Goal: Transaction & Acquisition: Purchase product/service

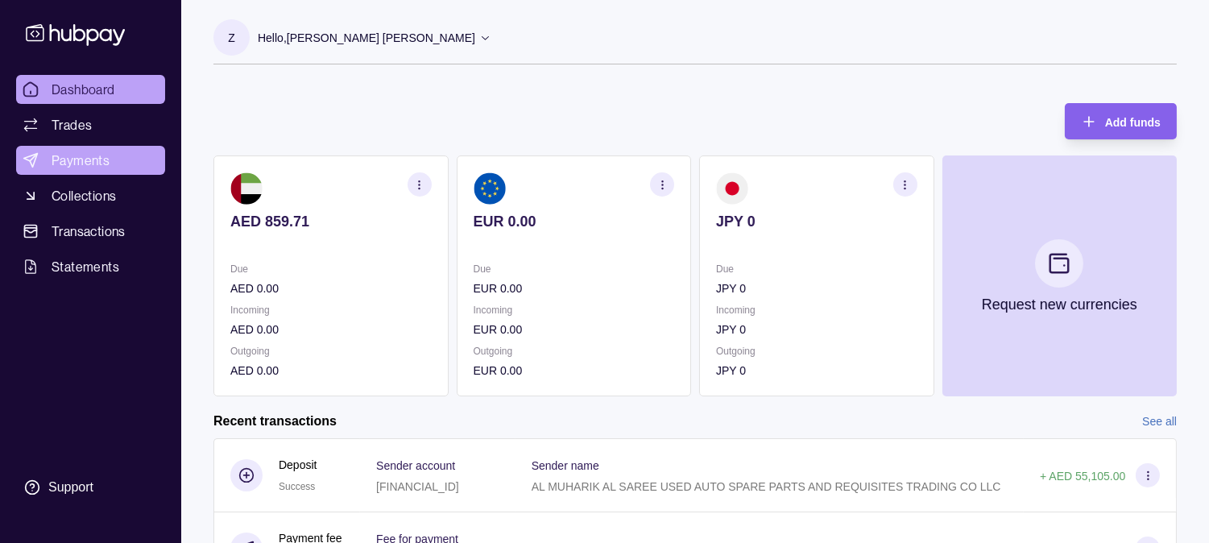
click at [105, 156] on span "Payments" at bounding box center [81, 160] width 58 height 19
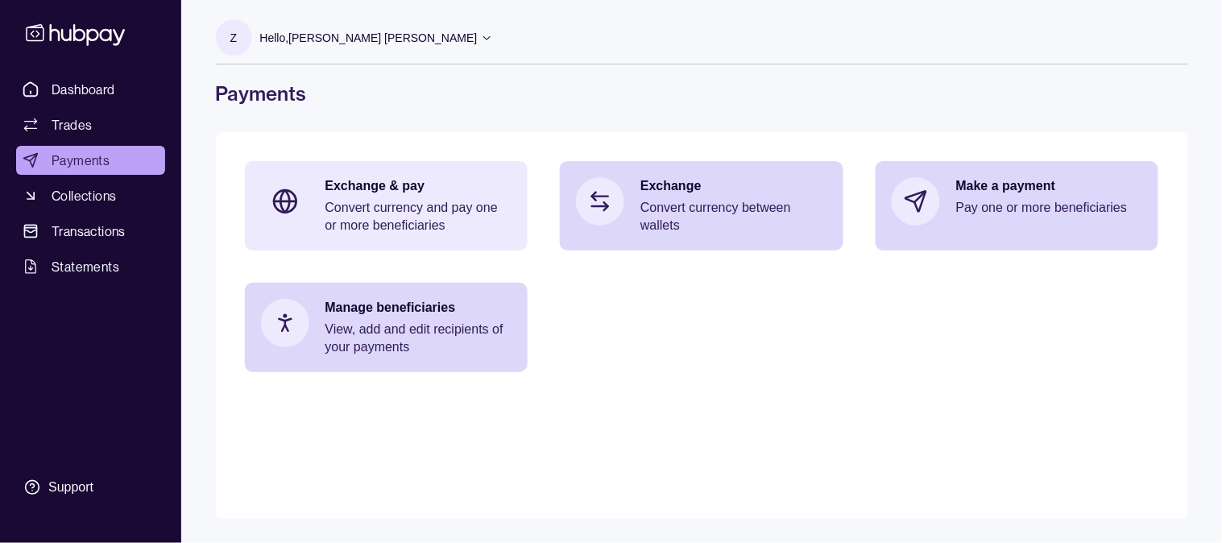
click at [353, 185] on p "Exchange & pay" at bounding box center [418, 186] width 187 height 18
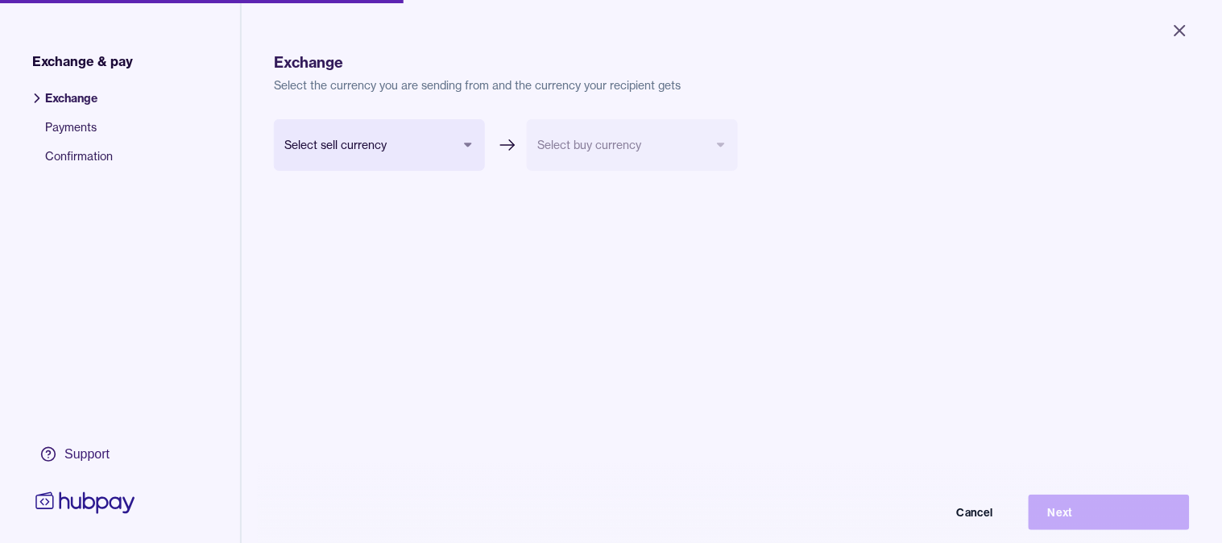
click at [367, 151] on body "Close Exchange & pay Exchange Payments Confirmation Support Exchange Select the…" at bounding box center [611, 271] width 1222 height 543
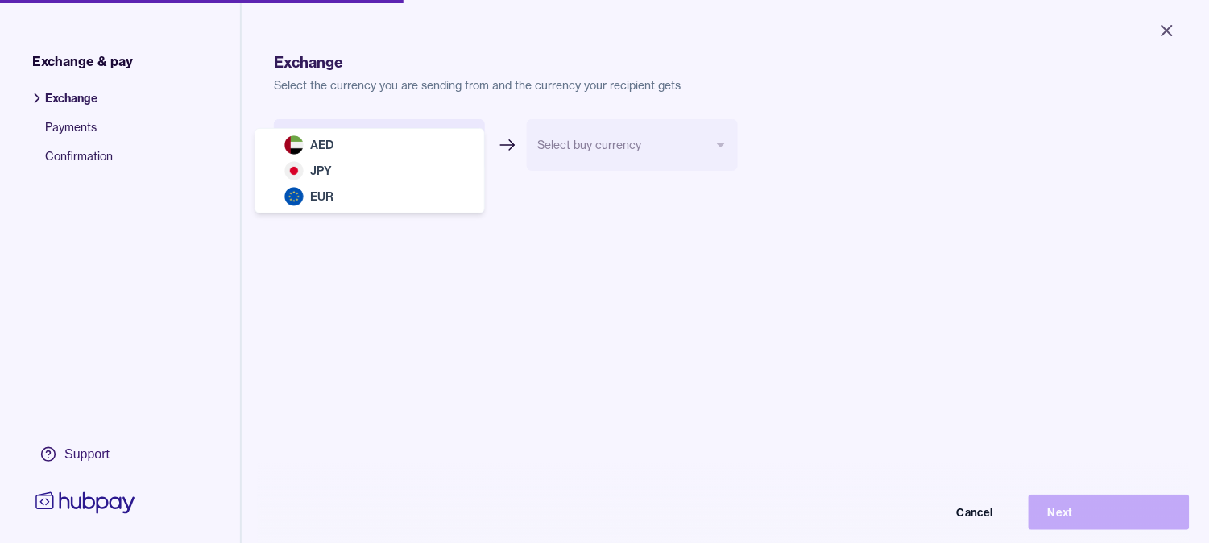
select select "***"
drag, startPoint x: 364, startPoint y: 198, endPoint x: 375, endPoint y: 180, distance: 21.0
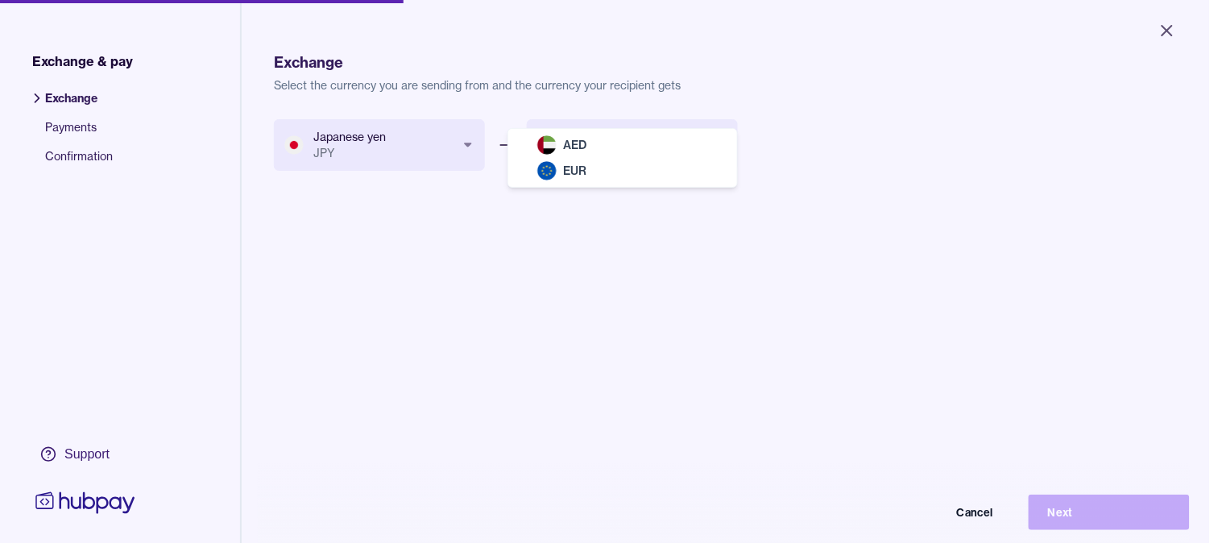
click at [582, 151] on body "Close Exchange & pay Exchange Payments Confirmation Support Exchange Select the…" at bounding box center [604, 271] width 1209 height 543
select select "***"
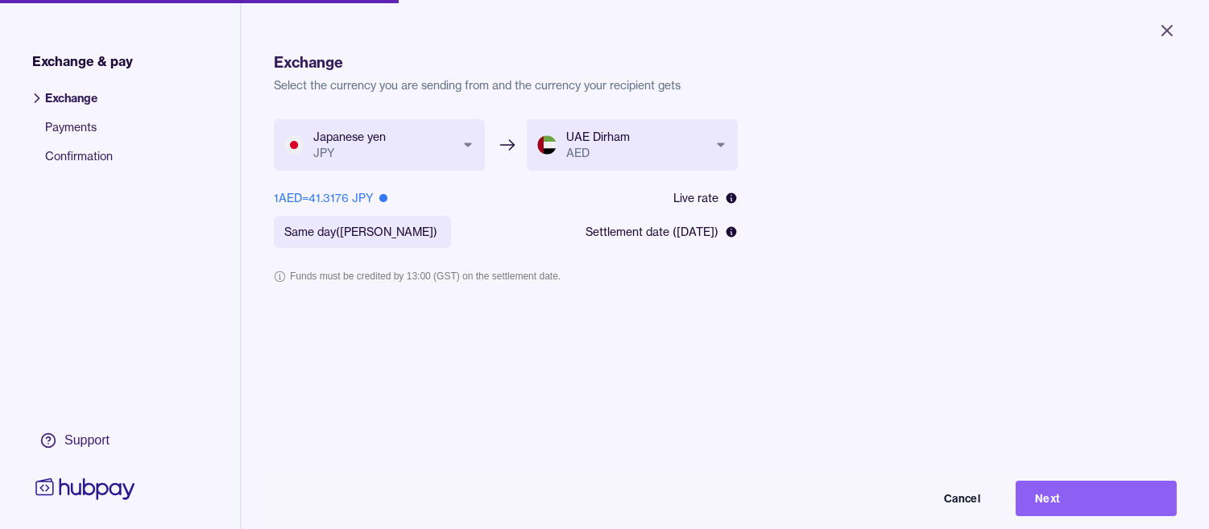
click at [645, 256] on form "**********" at bounding box center [506, 220] width 464 height 203
click at [1178, 27] on button "Close" at bounding box center [1167, 30] width 58 height 35
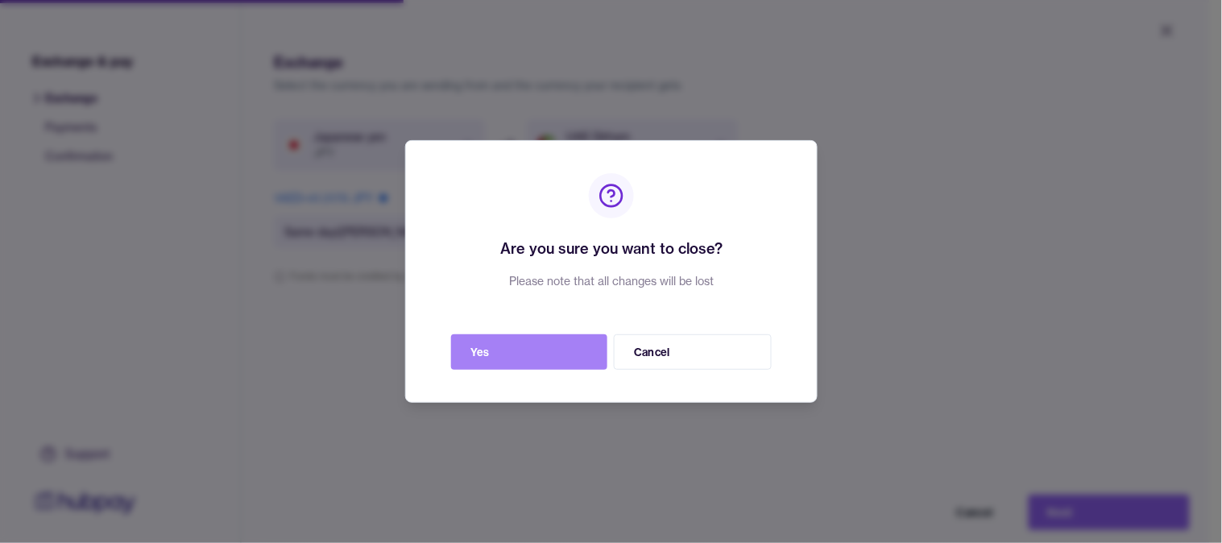
click at [541, 348] on button "Yes" at bounding box center [529, 351] width 156 height 35
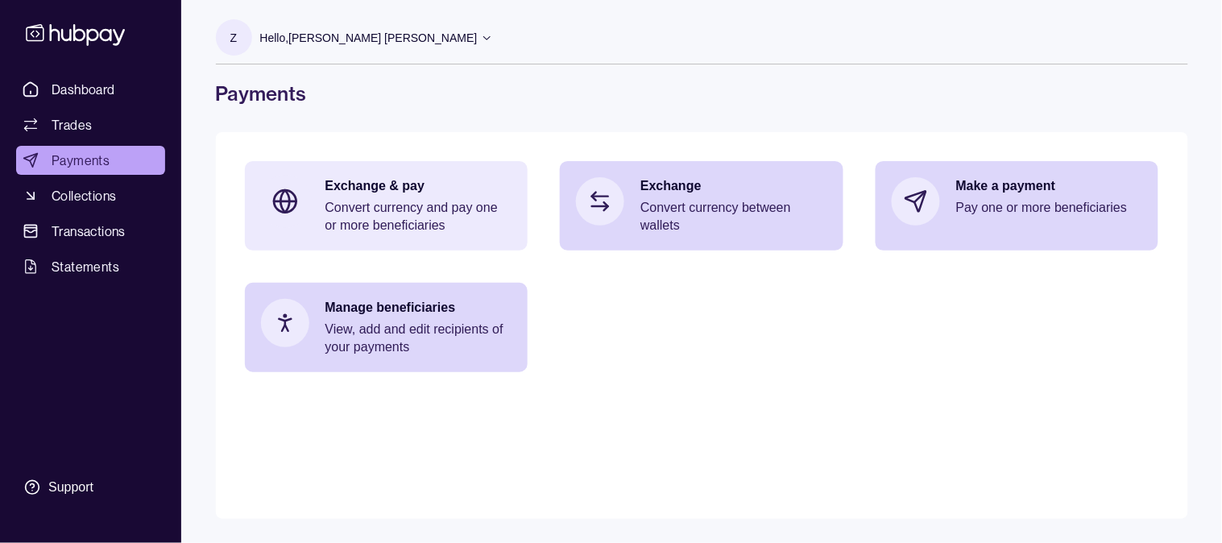
click at [359, 205] on p "Convert currency and pay one or more beneficiaries" at bounding box center [418, 216] width 187 height 35
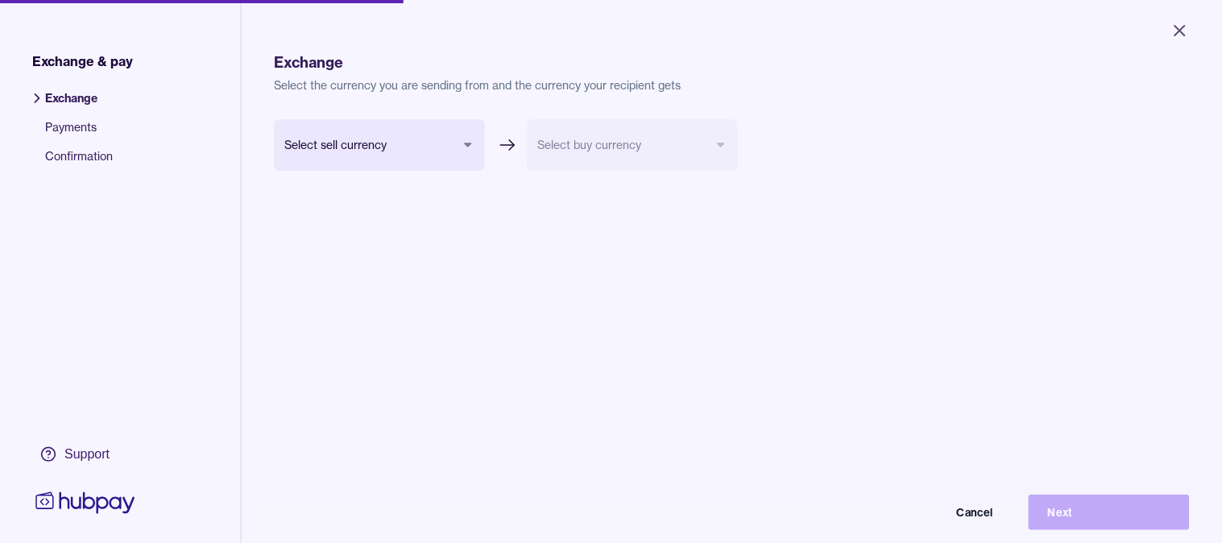
click at [358, 155] on body "Close Exchange & pay Exchange Payments Confirmation Support Exchange Select the…" at bounding box center [611, 271] width 1222 height 543
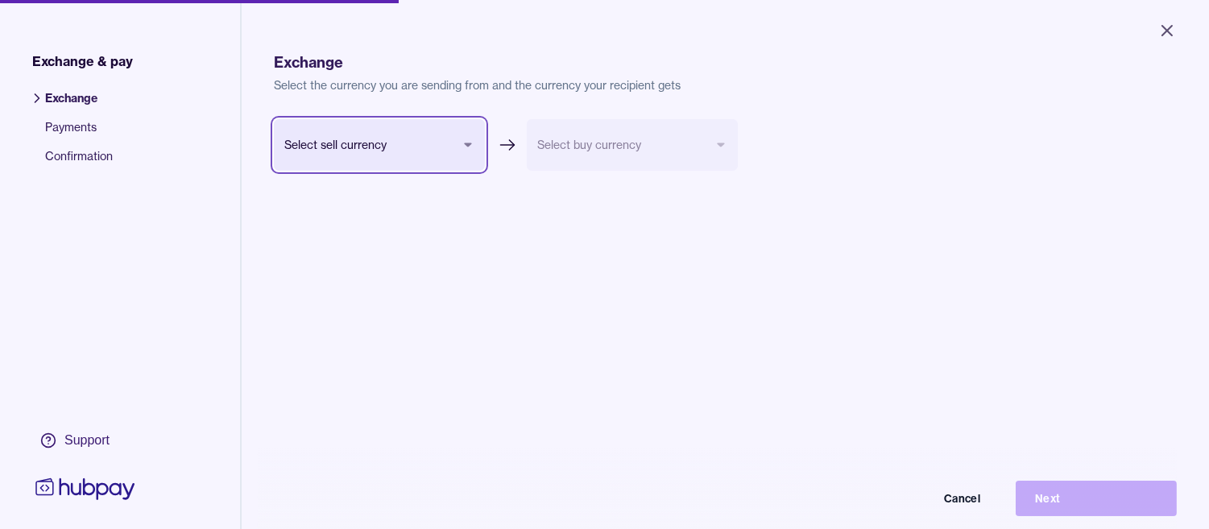
click at [399, 319] on html "Close Exchange & pay Exchange Payments Confirmation Support Exchange Select the…" at bounding box center [604, 264] width 1209 height 529
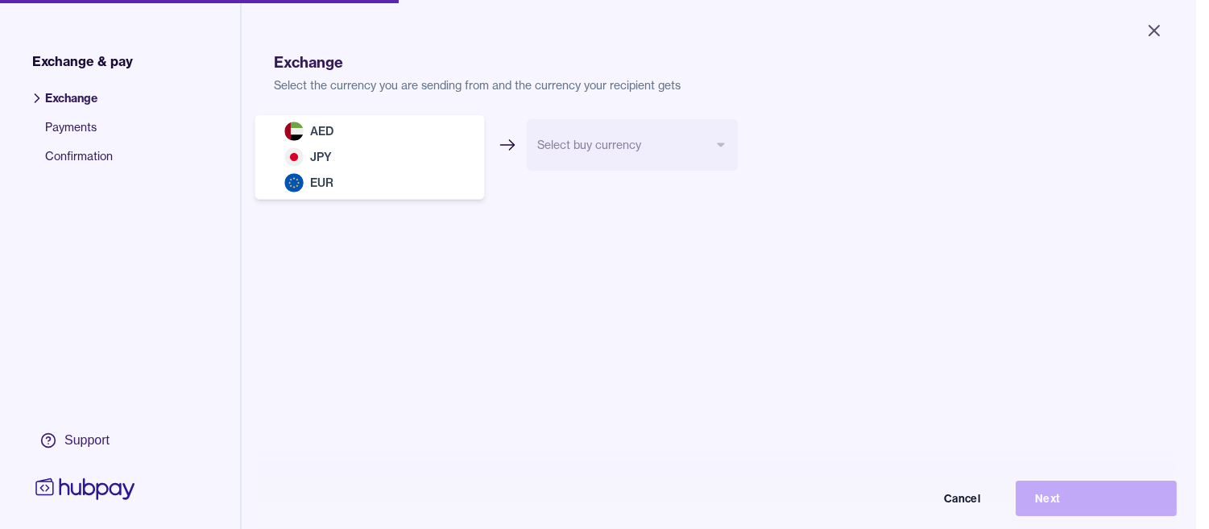
click at [393, 139] on body "Close Exchange & pay Exchange Payments Confirmation Support Exchange Select the…" at bounding box center [598, 264] width 1196 height 529
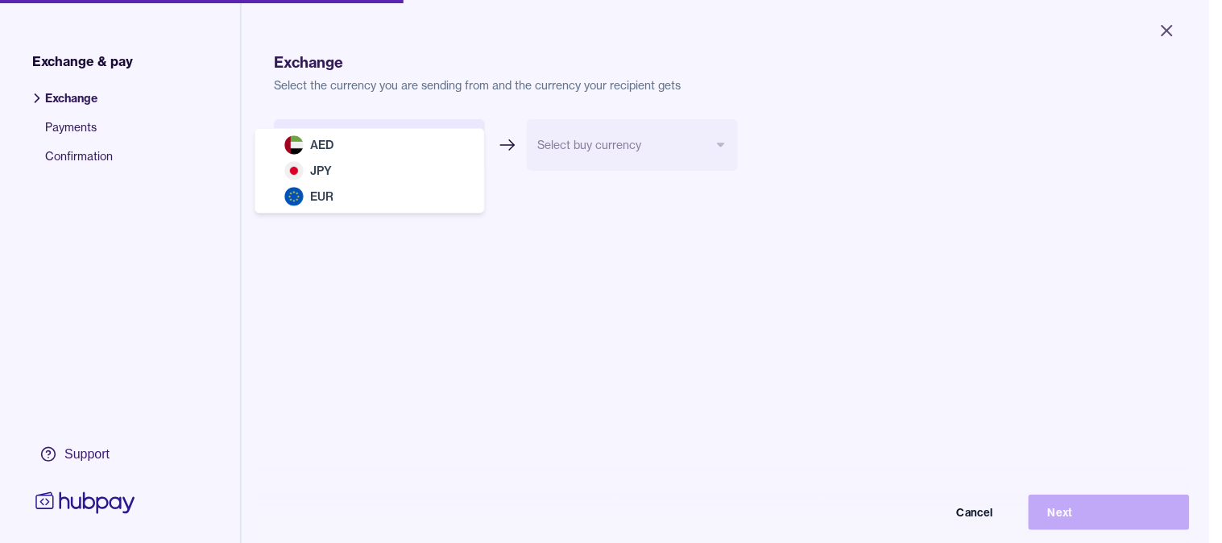
select select "***"
drag, startPoint x: 375, startPoint y: 172, endPoint x: 392, endPoint y: 139, distance: 36.0
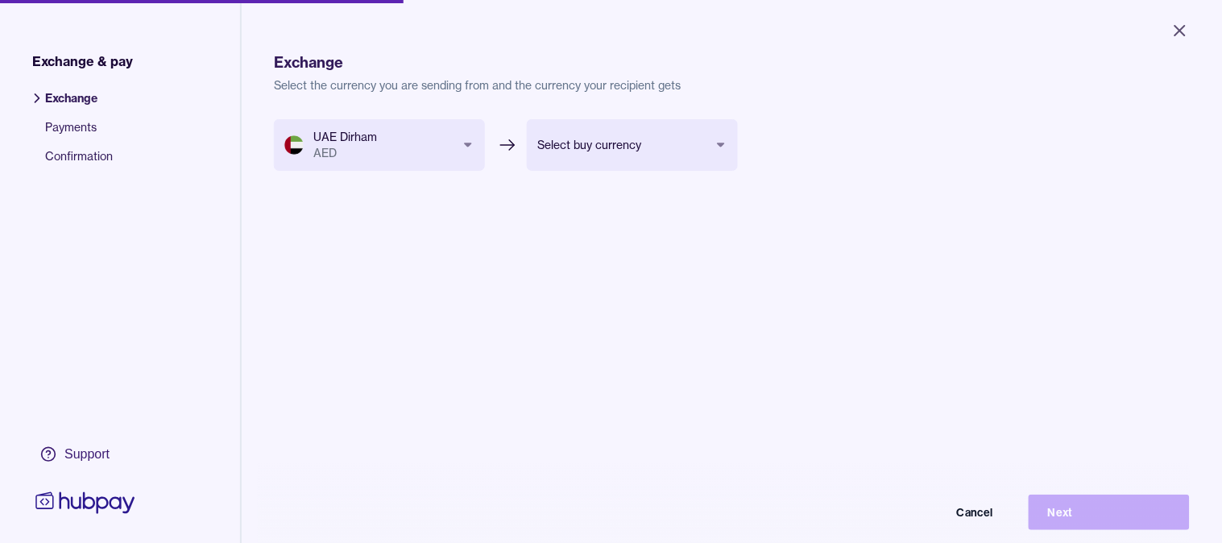
click at [610, 161] on body "Close Exchange & pay Exchange Payments Confirmation Support Exchange Select the…" at bounding box center [611, 271] width 1222 height 543
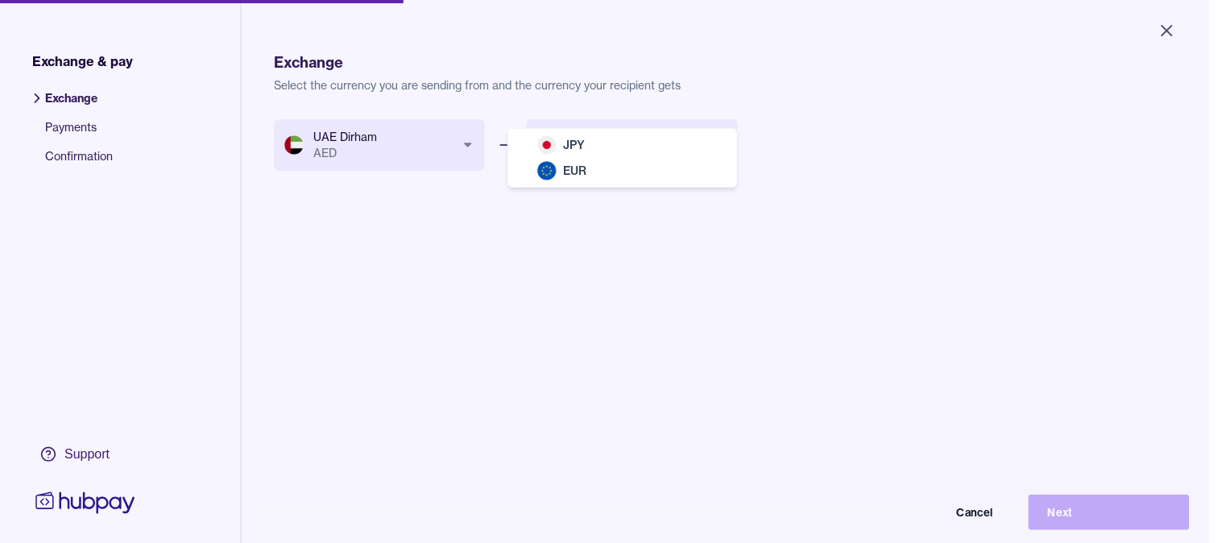
click at [604, 129] on div "JPY EUR" at bounding box center [622, 158] width 229 height 58
select select "***"
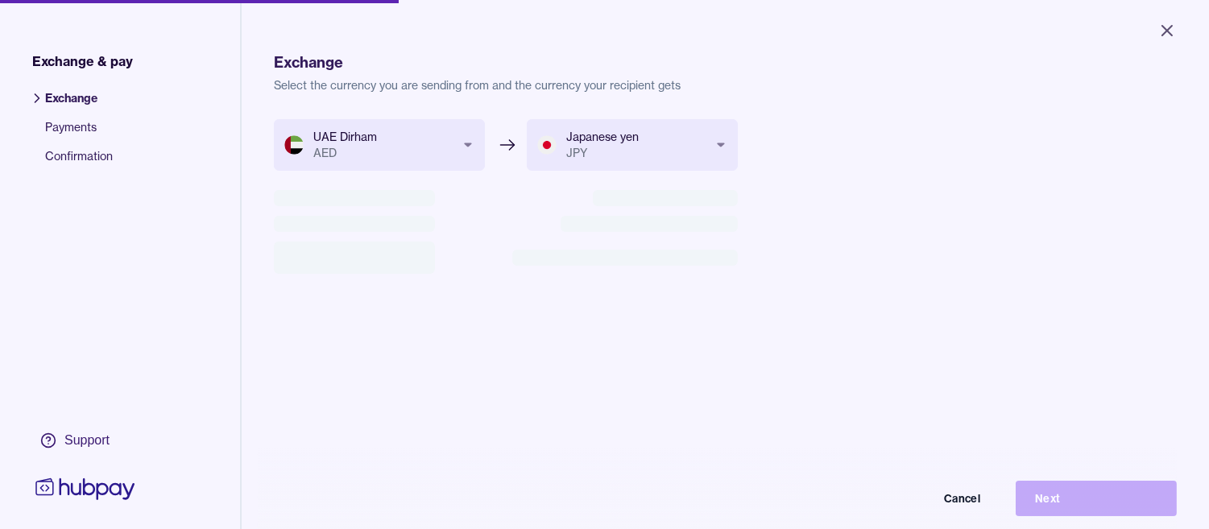
click at [1064, 508] on div "Cancel Next" at bounding box center [604, 498] width 1145 height 35
click at [1092, 367] on div "UAE Dirham AED *** *** *** Japanese yen JPY *** *** Cancel Next" at bounding box center [725, 383] width 903 height 529
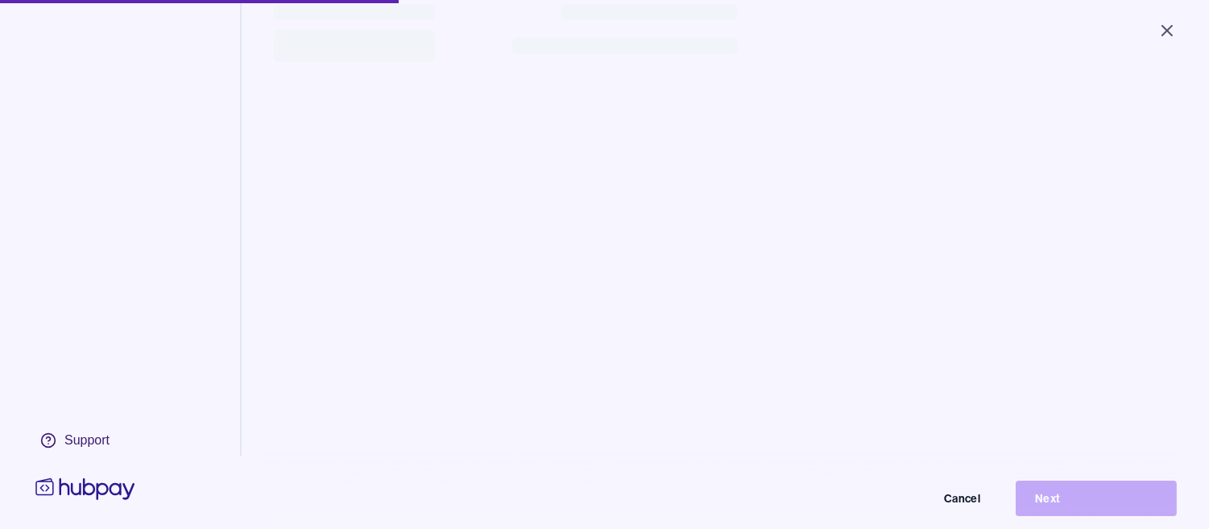
scroll to position [215, 0]
click at [1069, 516] on div "Cancel Next" at bounding box center [604, 498] width 1145 height 35
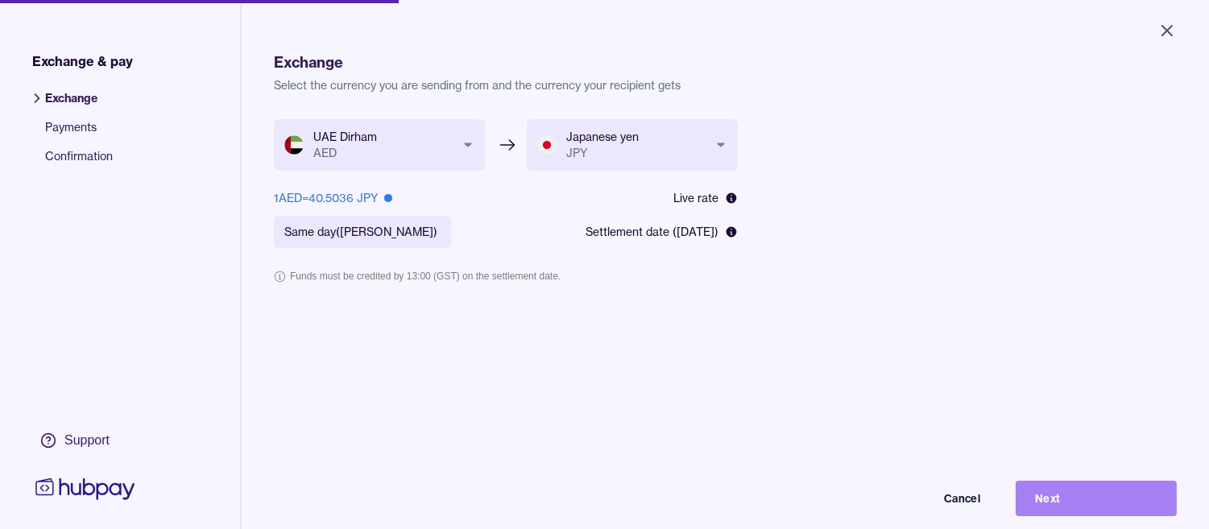
click at [1067, 504] on button "Next" at bounding box center [1096, 498] width 161 height 35
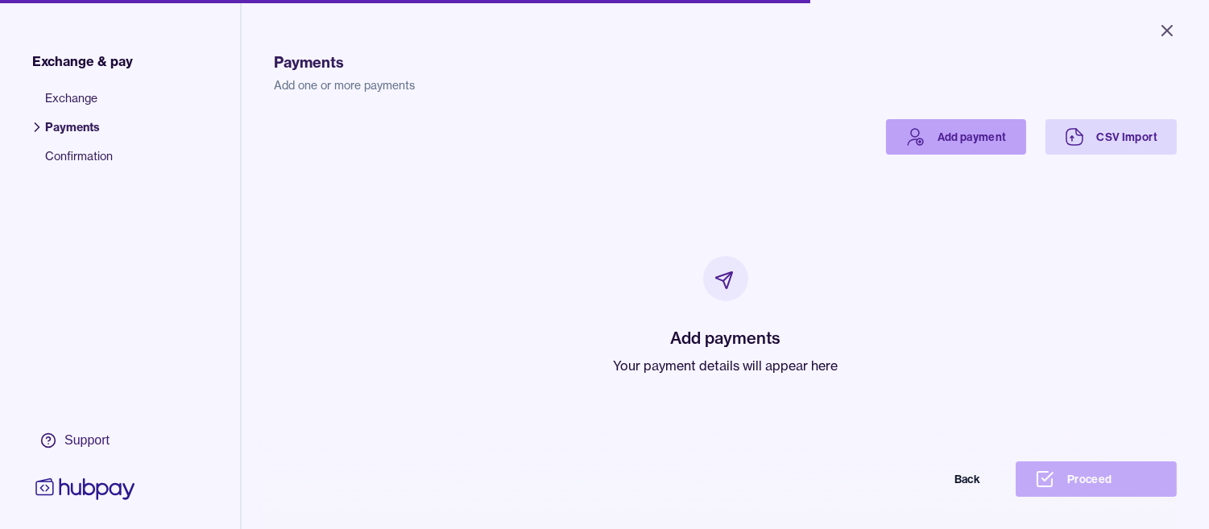
click at [943, 143] on link "Add payment" at bounding box center [956, 136] width 140 height 35
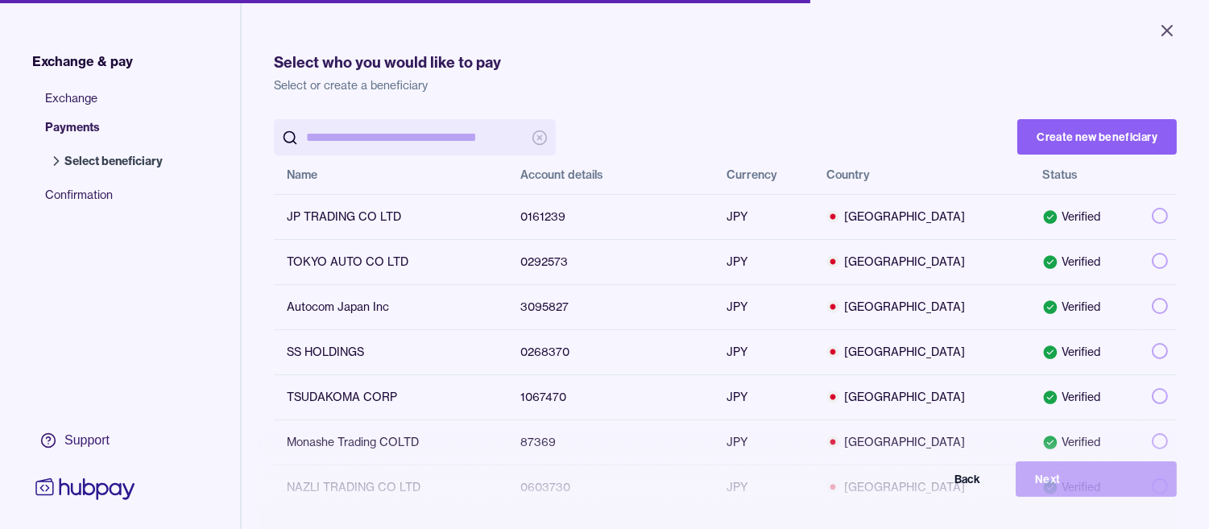
click at [379, 139] on input "search" at bounding box center [415, 137] width 218 height 36
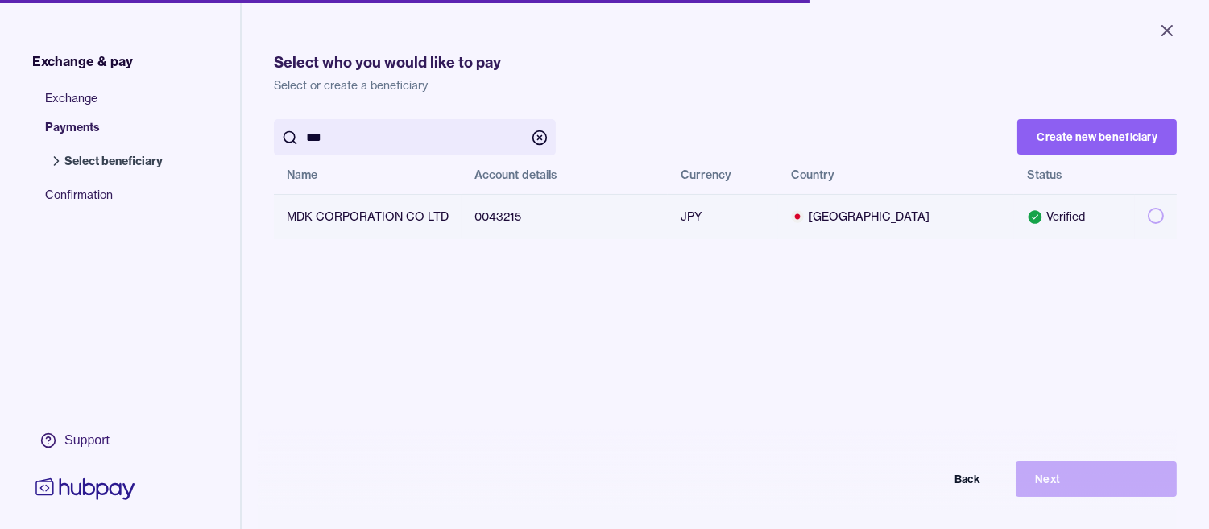
type input "***"
click at [343, 214] on td "MDK CORPORATION CO LTD" at bounding box center [368, 216] width 188 height 45
click at [1148, 218] on button "button" at bounding box center [1156, 216] width 16 height 16
click at [1105, 497] on button "Next" at bounding box center [1096, 479] width 161 height 35
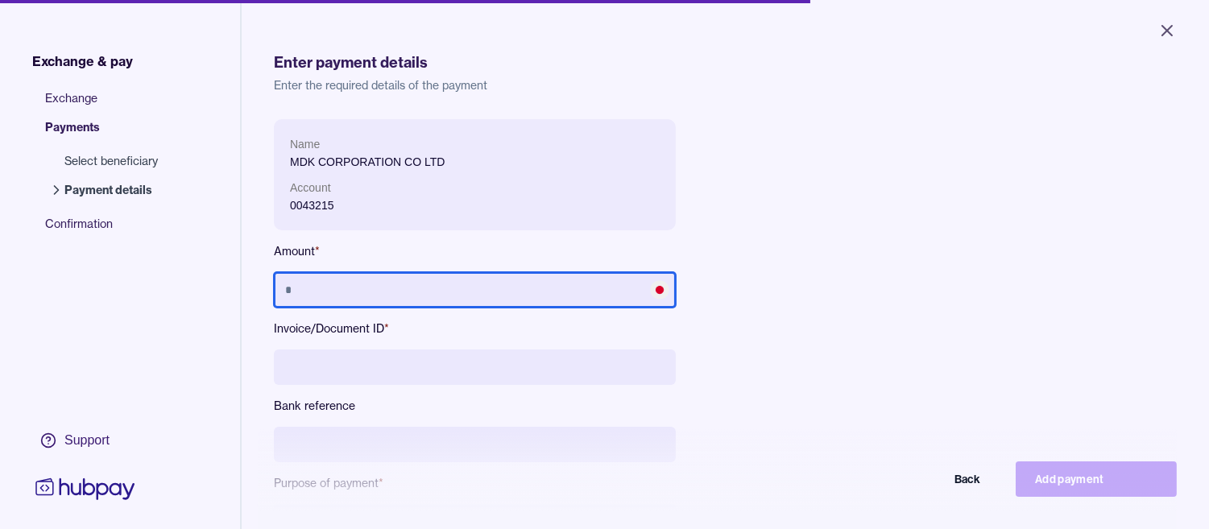
click at [413, 296] on input "text" at bounding box center [475, 289] width 402 height 35
type input "*********"
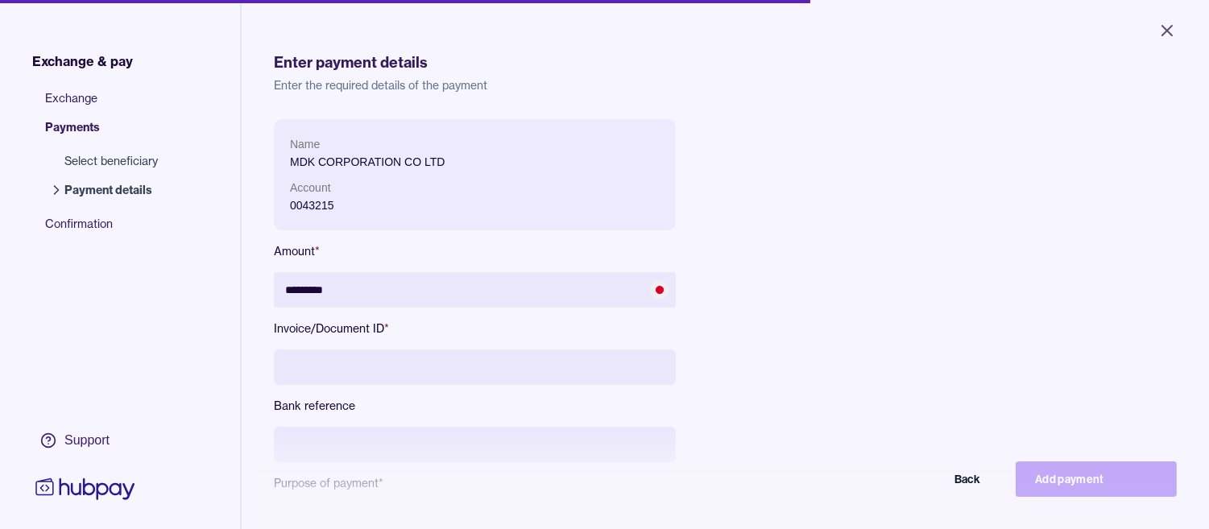
click at [348, 385] on div "Name MDK CORPORATION CO LTD Account 0043215 Amount * ********* Invoice/Document…" at bounding box center [475, 342] width 402 height 446
click at [347, 381] on input at bounding box center [475, 367] width 402 height 35
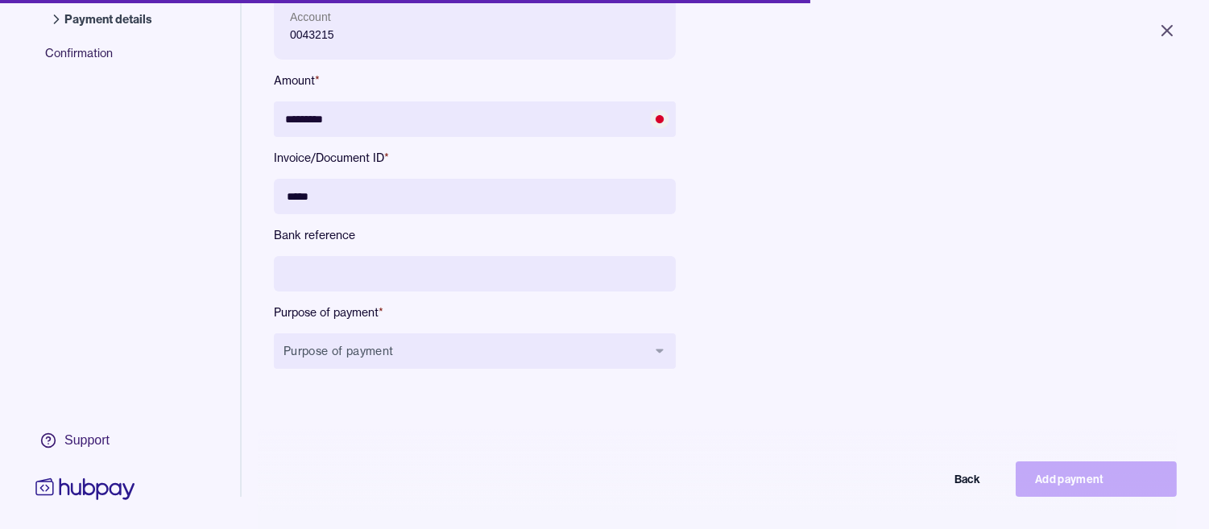
scroll to position [179, 0]
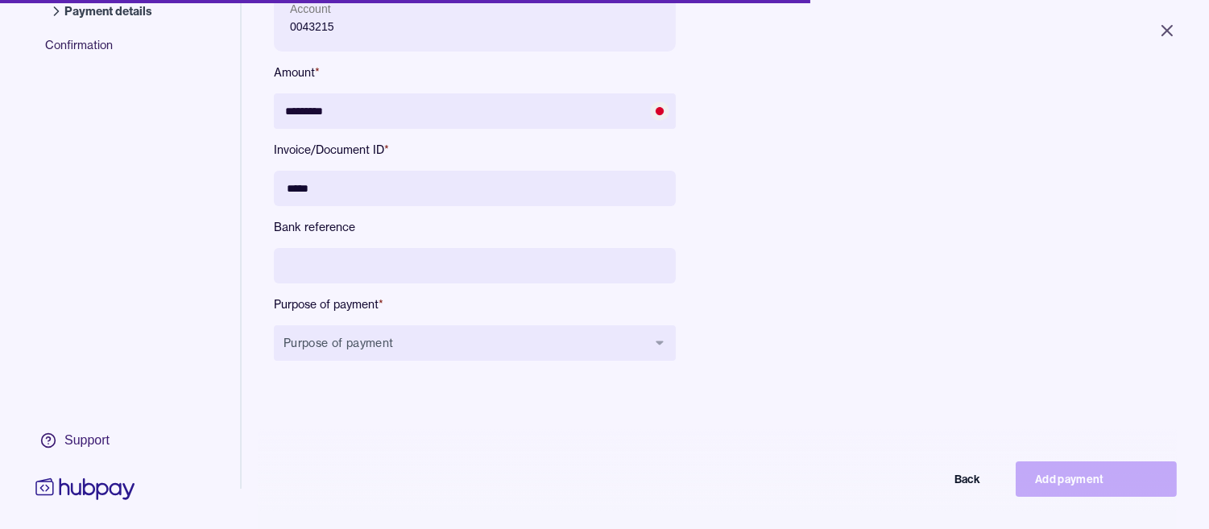
type input "*****"
click at [398, 261] on input at bounding box center [475, 265] width 402 height 35
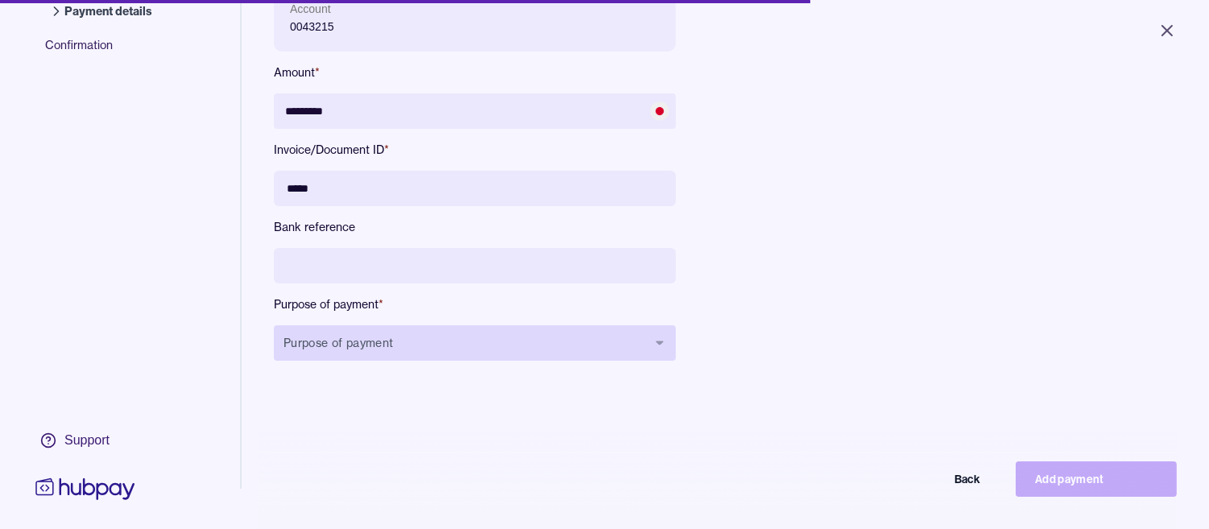
click at [383, 352] on button "Purpose of payment" at bounding box center [475, 342] width 402 height 35
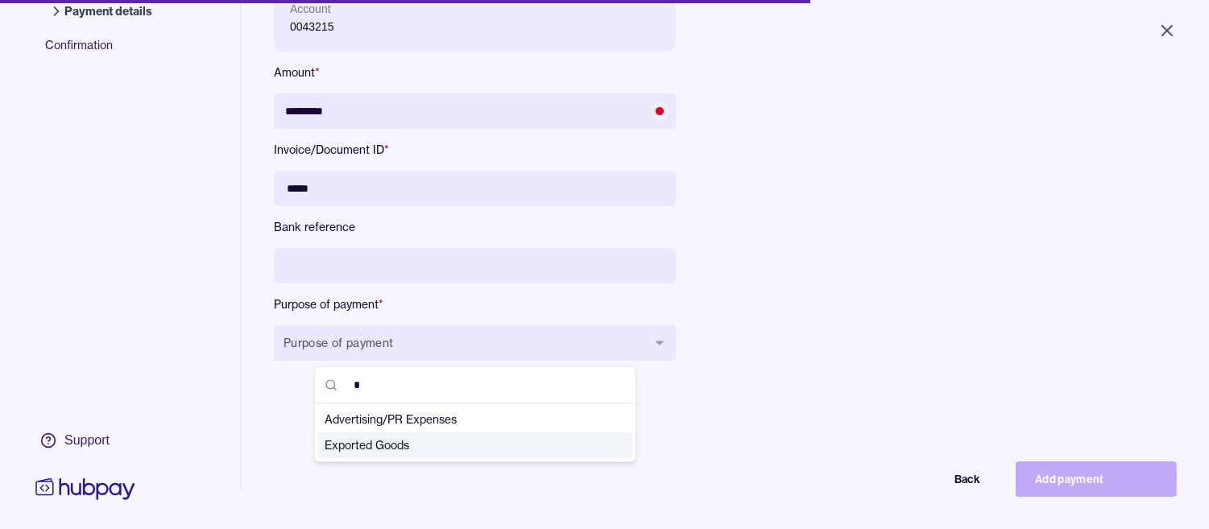
type input "*"
click at [375, 445] on span "Exported Goods" at bounding box center [466, 445] width 282 height 16
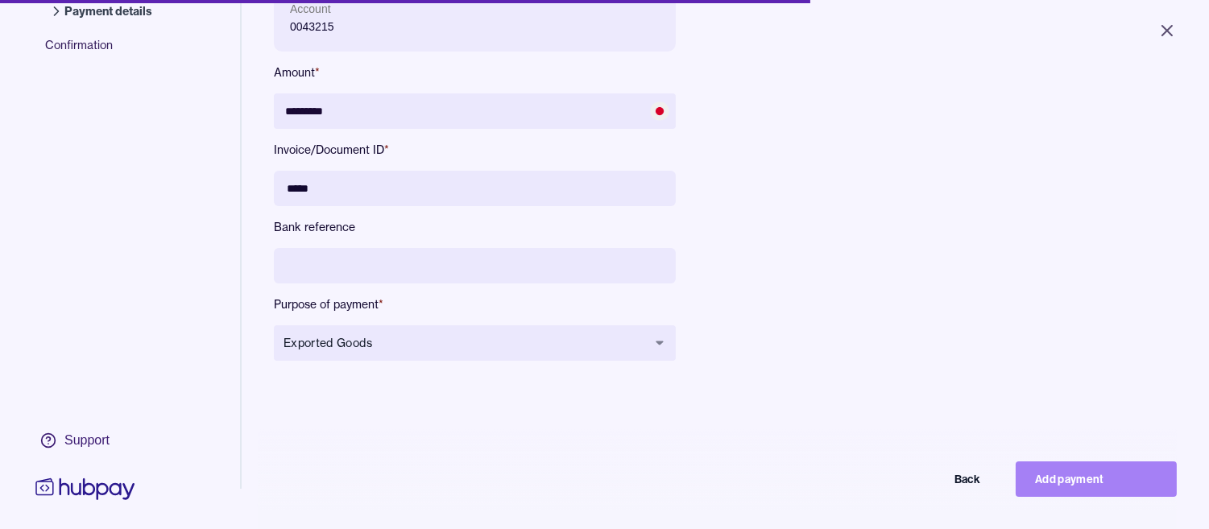
click at [1112, 486] on button "Add payment" at bounding box center [1096, 479] width 161 height 35
type input "*******"
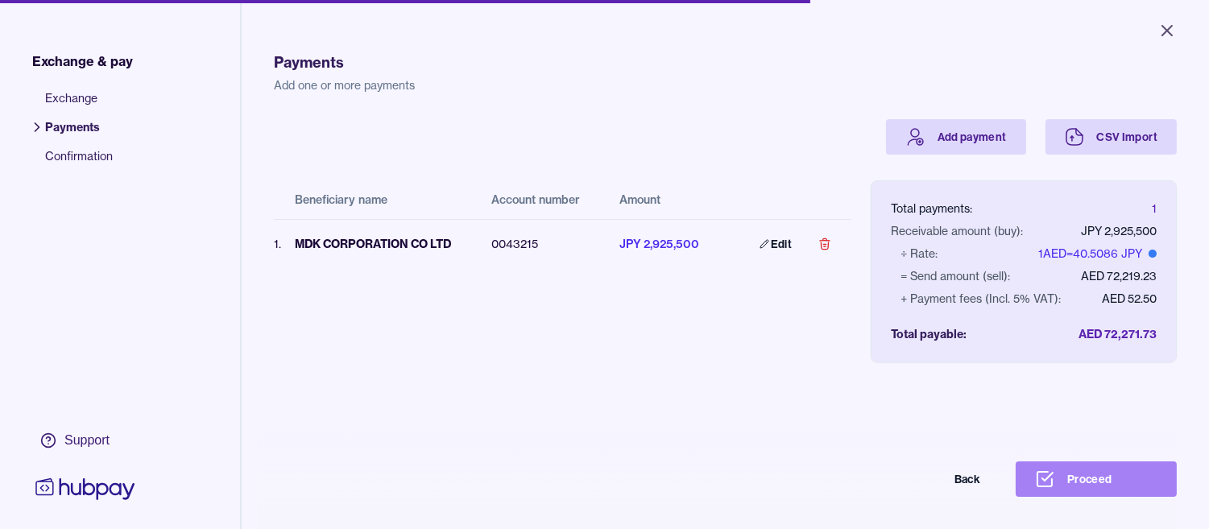
click at [1125, 483] on button "Proceed" at bounding box center [1096, 479] width 161 height 35
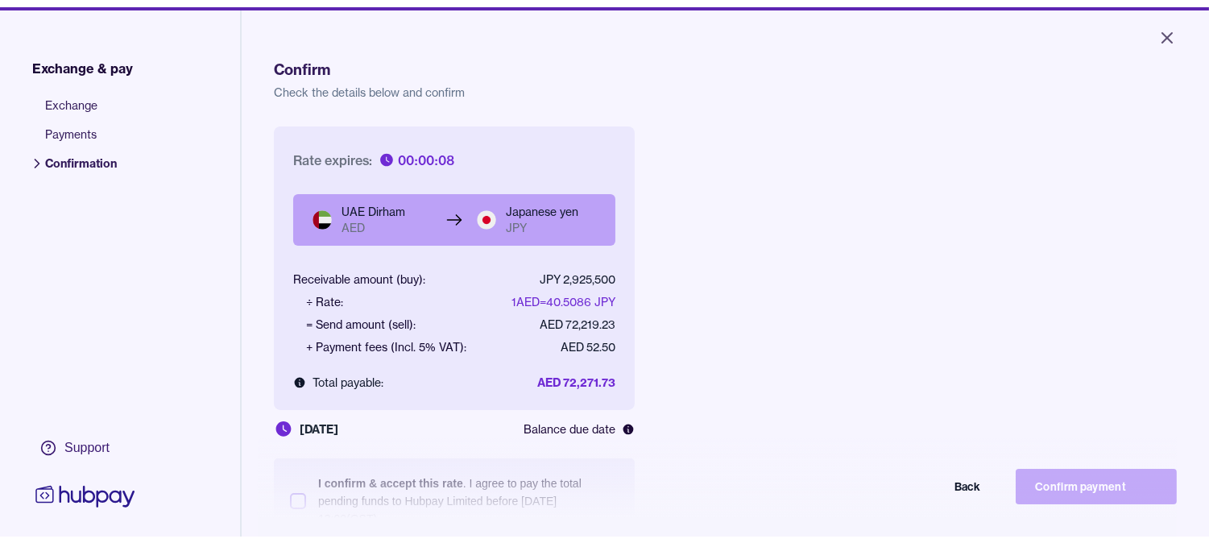
scroll to position [179, 0]
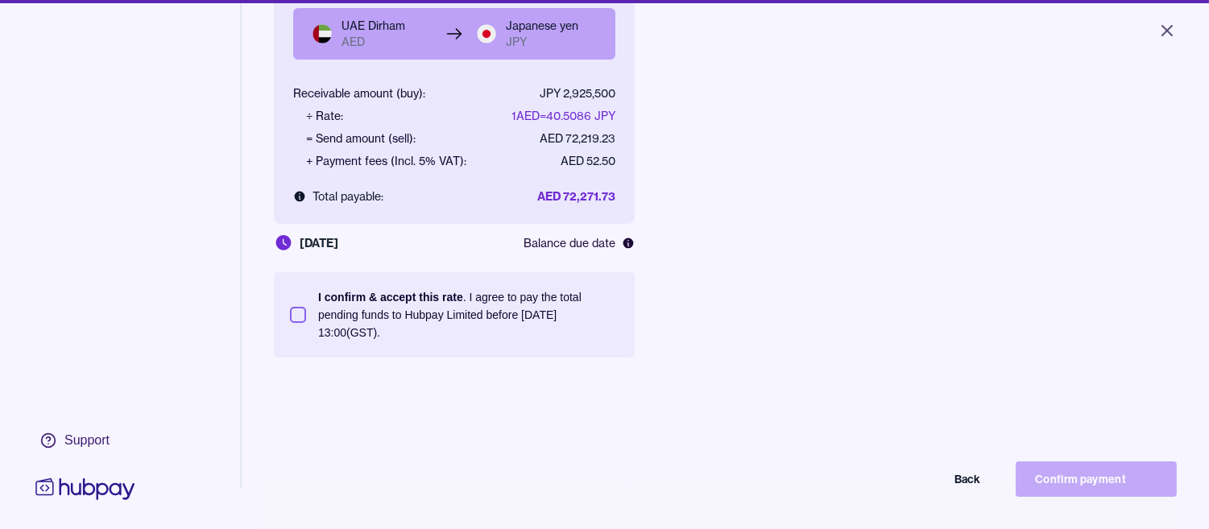
click at [296, 319] on button "I confirm & accept this rate . I agree to pay the total pending funds to Hubpay…" at bounding box center [298, 315] width 16 height 16
click at [1125, 497] on button "Confirm payment" at bounding box center [1096, 479] width 161 height 35
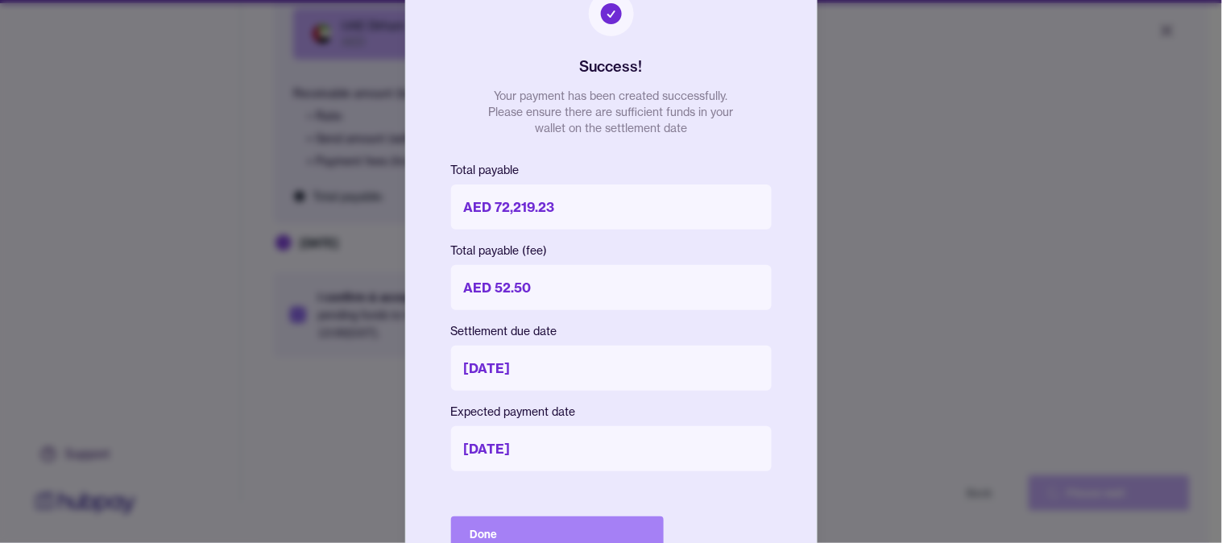
click at [475, 537] on button "Done" at bounding box center [557, 533] width 213 height 35
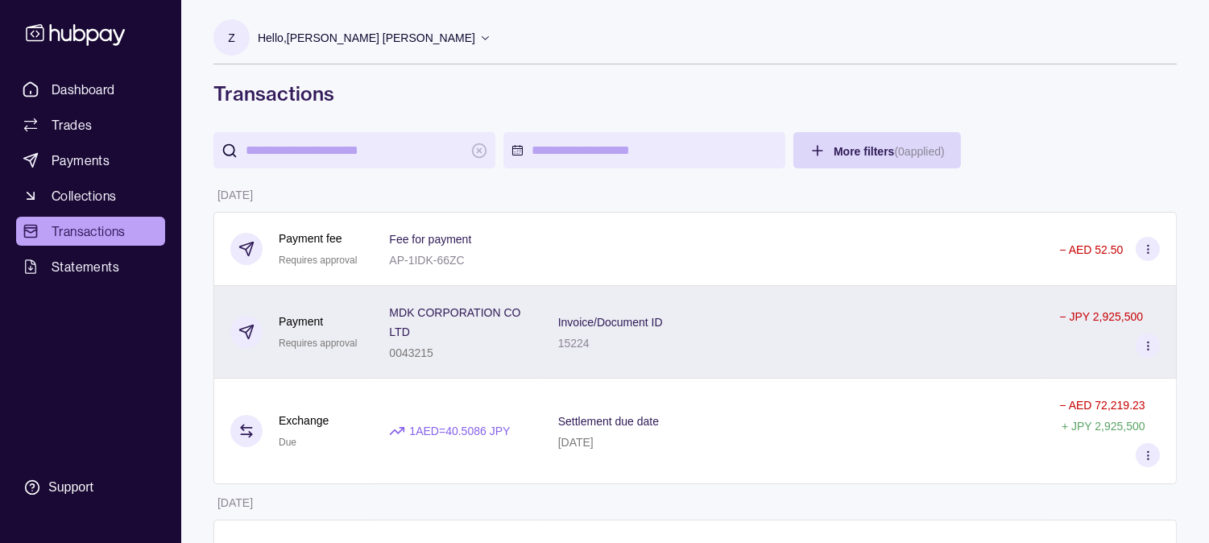
click at [1086, 325] on div "− JPY 2,925,500" at bounding box center [1101, 315] width 84 height 19
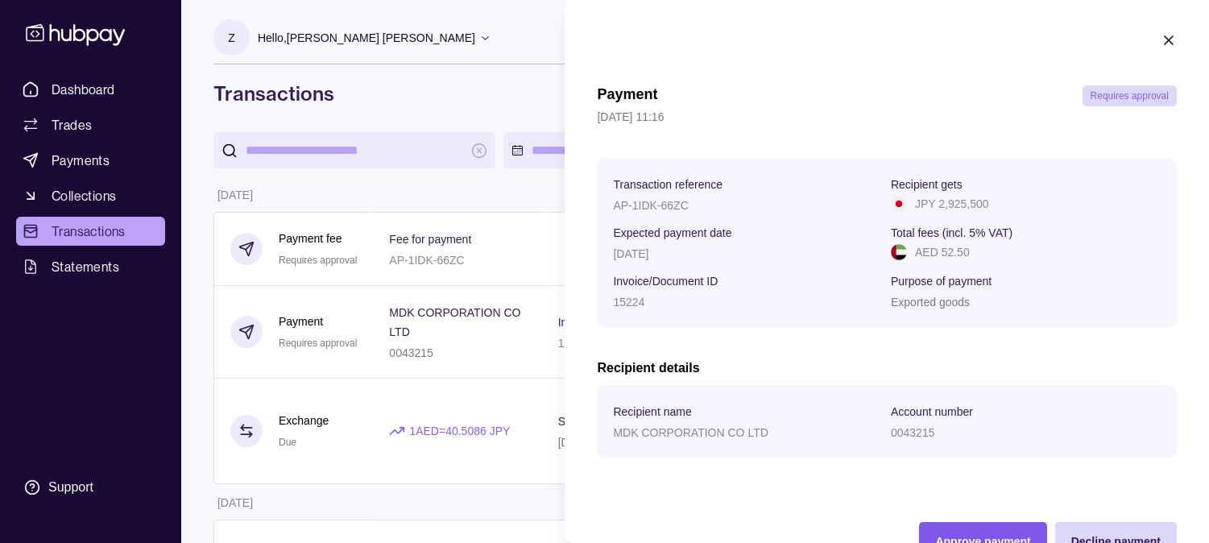
click at [980, 533] on div "Approve payment" at bounding box center [982, 540] width 95 height 19
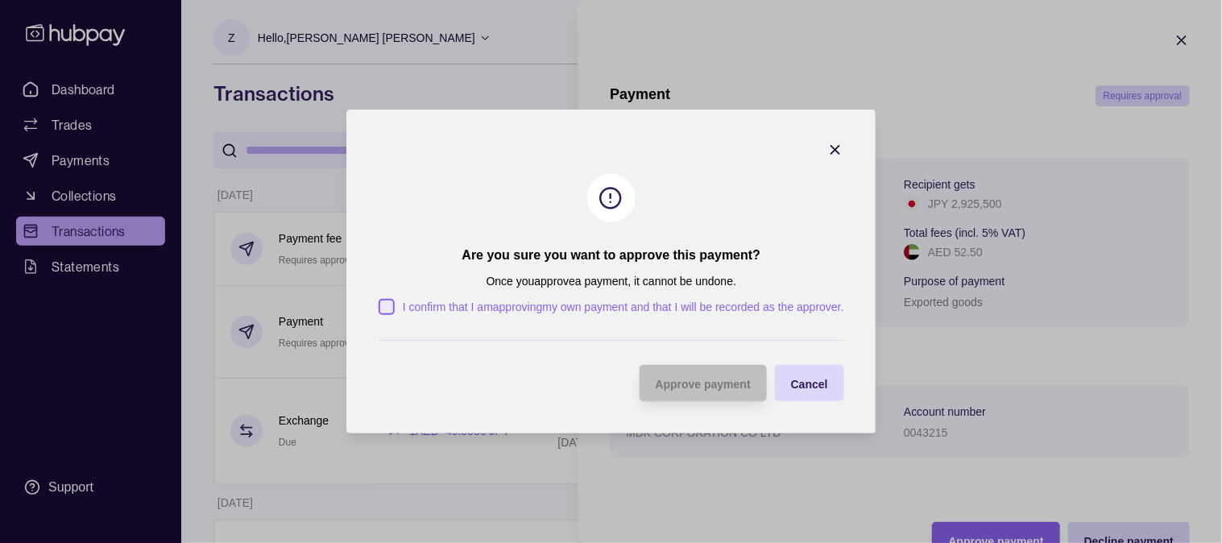
click at [387, 299] on button "I confirm that I am approving my own payment and that I will be recorded as the…" at bounding box center [387, 307] width 16 height 16
click at [701, 383] on span "Approve payment" at bounding box center [702, 384] width 95 height 13
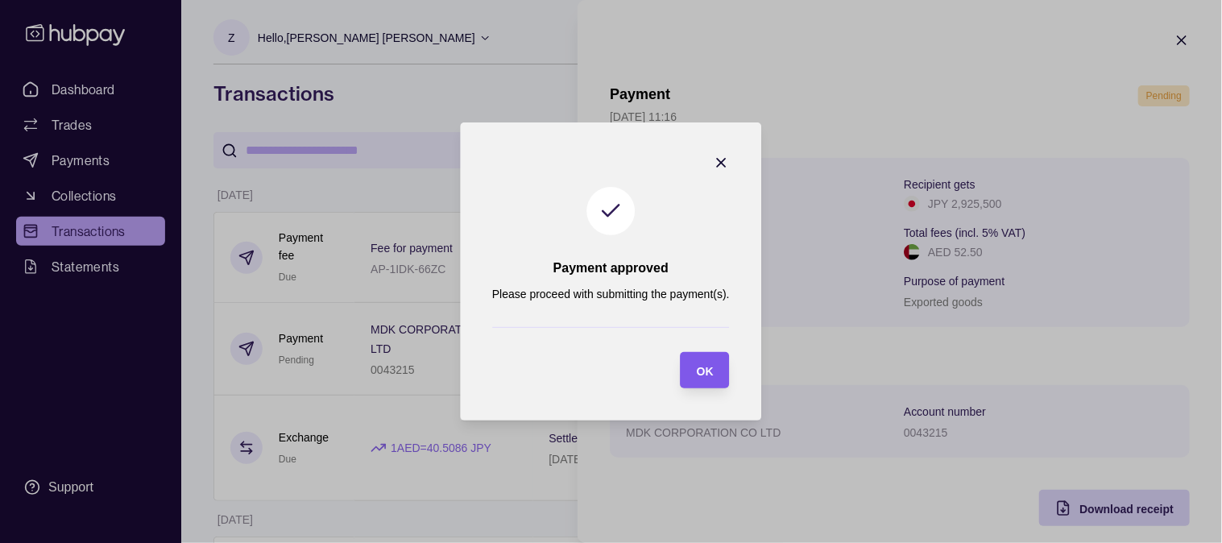
click at [699, 374] on span "OK" at bounding box center [705, 371] width 17 height 13
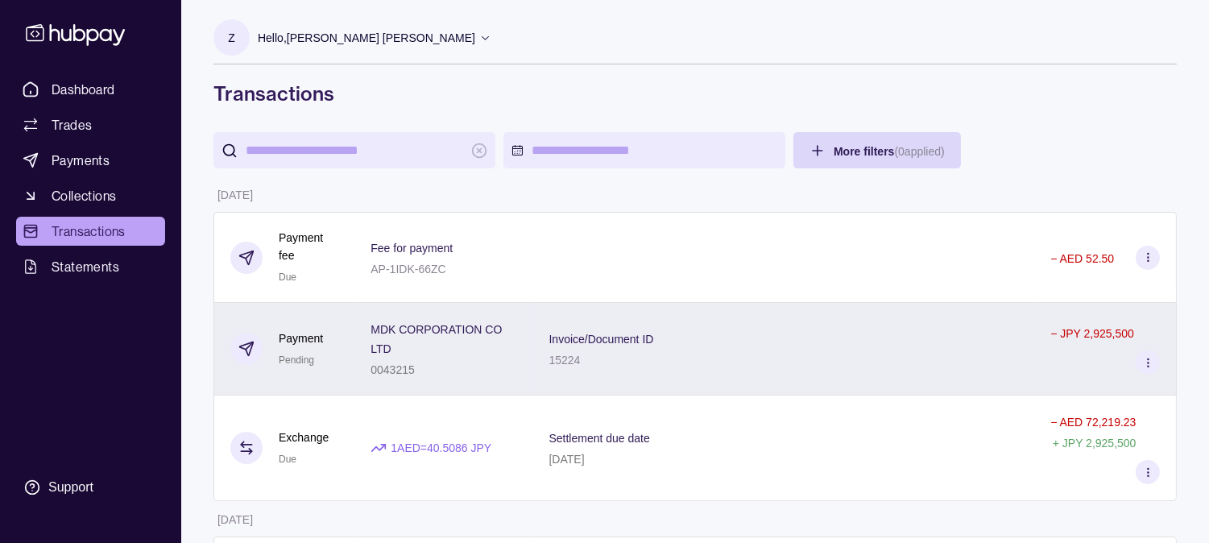
click at [479, 373] on div "0043215" at bounding box center [444, 368] width 146 height 19
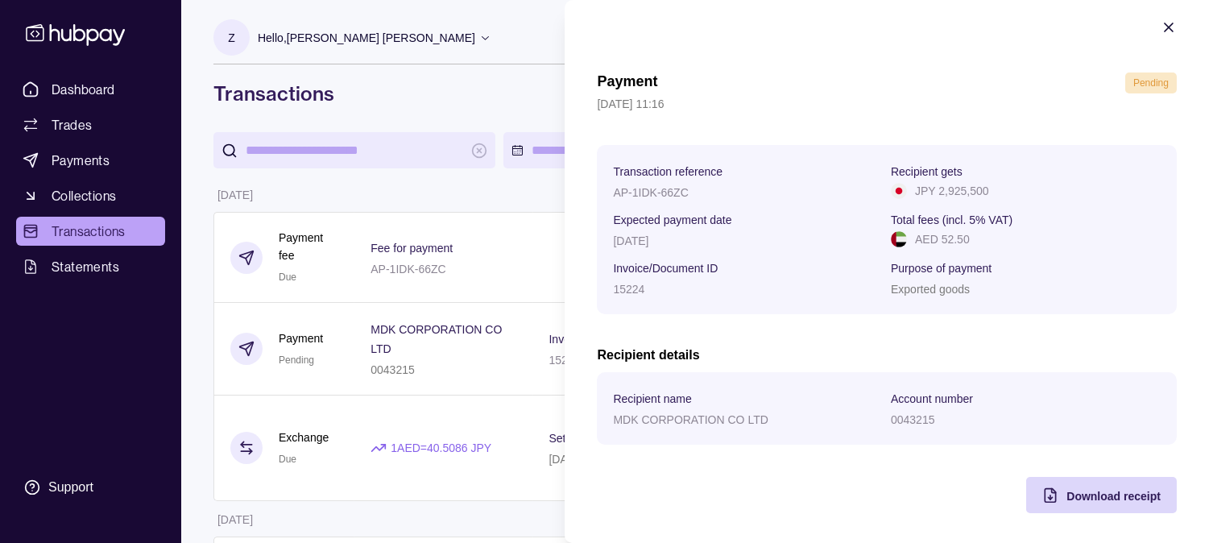
scroll to position [17, 0]
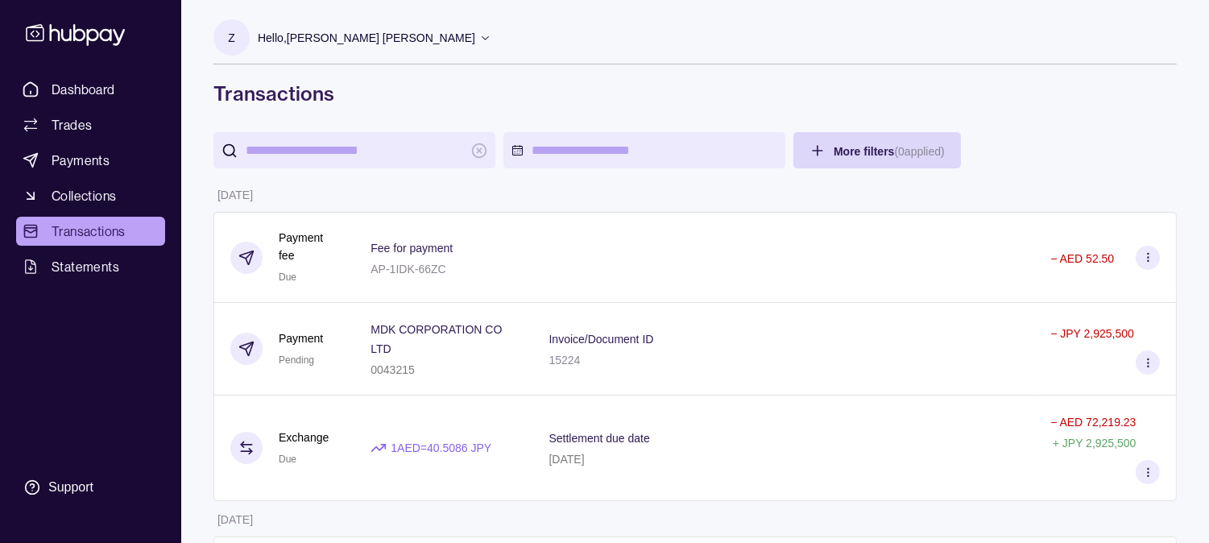
click at [93, 230] on span "Transactions" at bounding box center [89, 231] width 74 height 19
click at [107, 81] on span "Dashboard" at bounding box center [84, 89] width 64 height 19
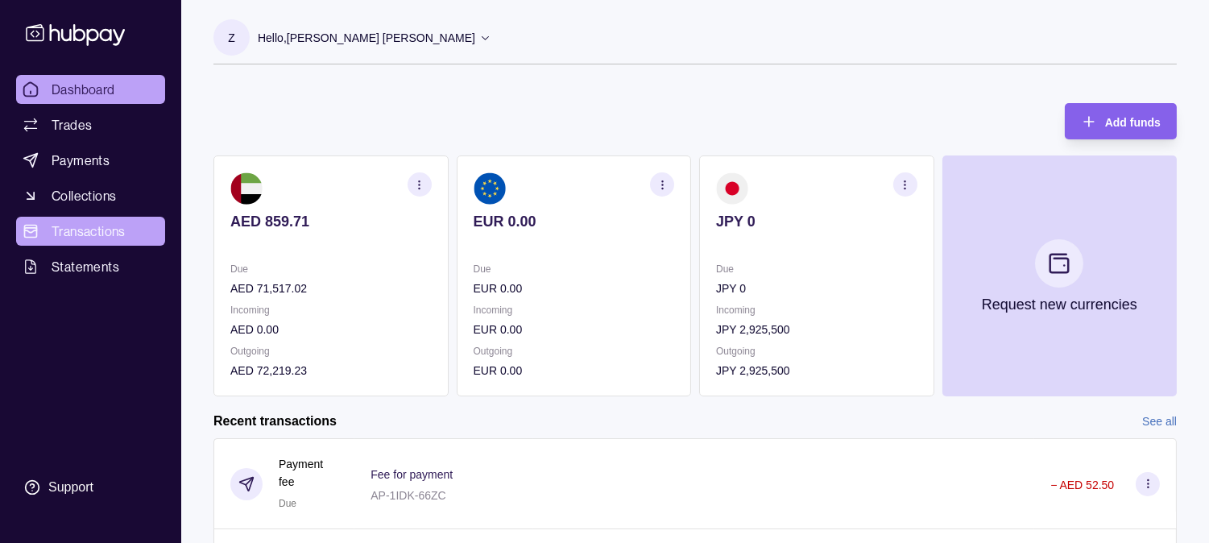
click at [89, 221] on link "Transactions" at bounding box center [90, 231] width 149 height 29
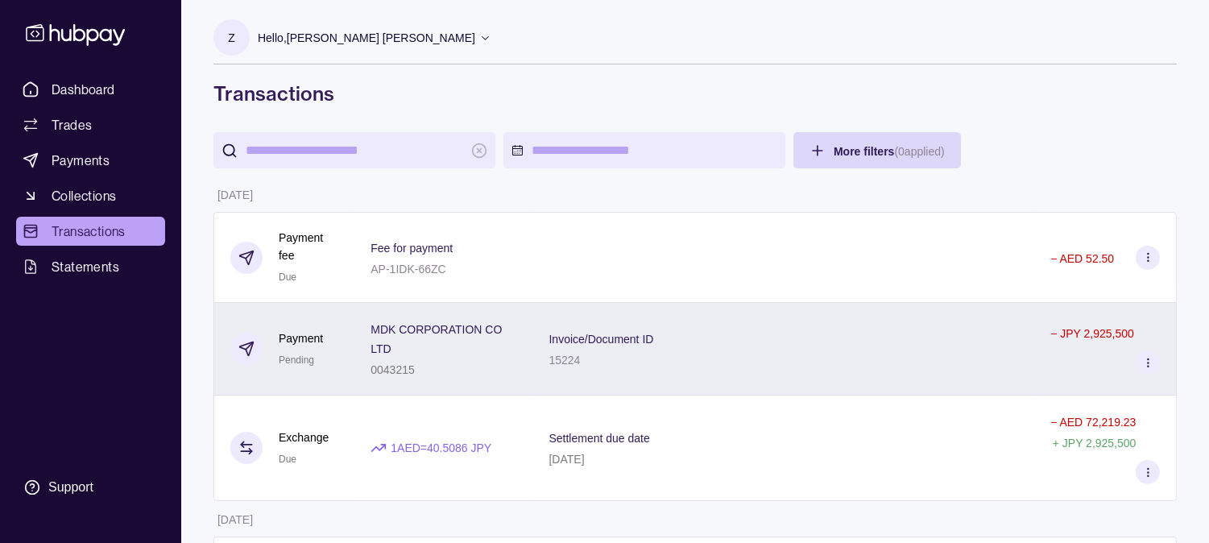
click at [621, 359] on div "15224" at bounding box center [601, 359] width 105 height 19
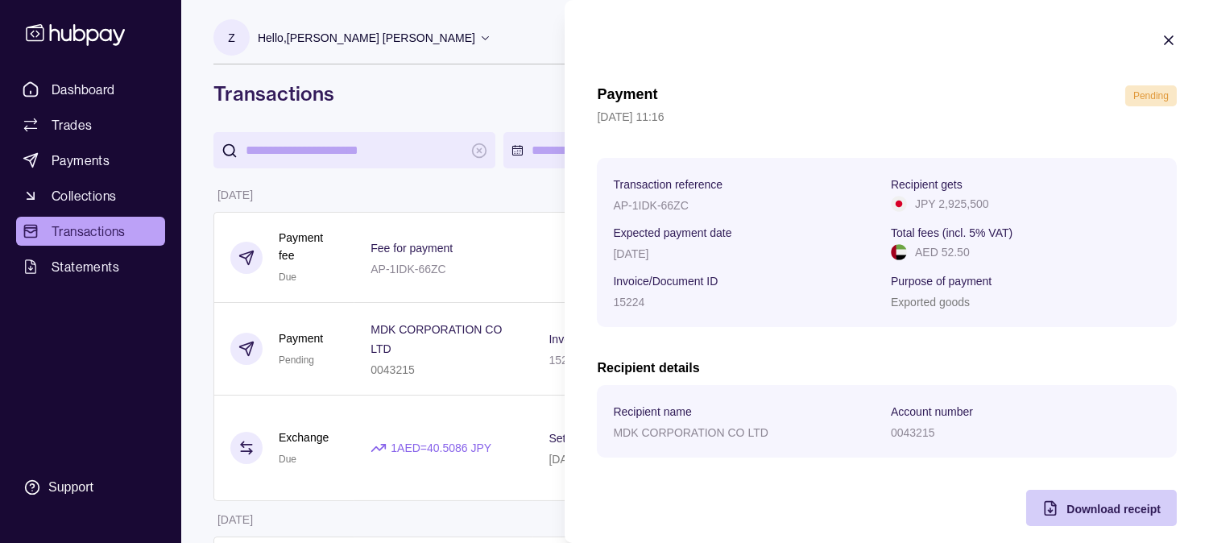
click at [1120, 518] on div "Download receipt" at bounding box center [1114, 508] width 94 height 19
